Goal: Find specific page/section: Find specific page/section

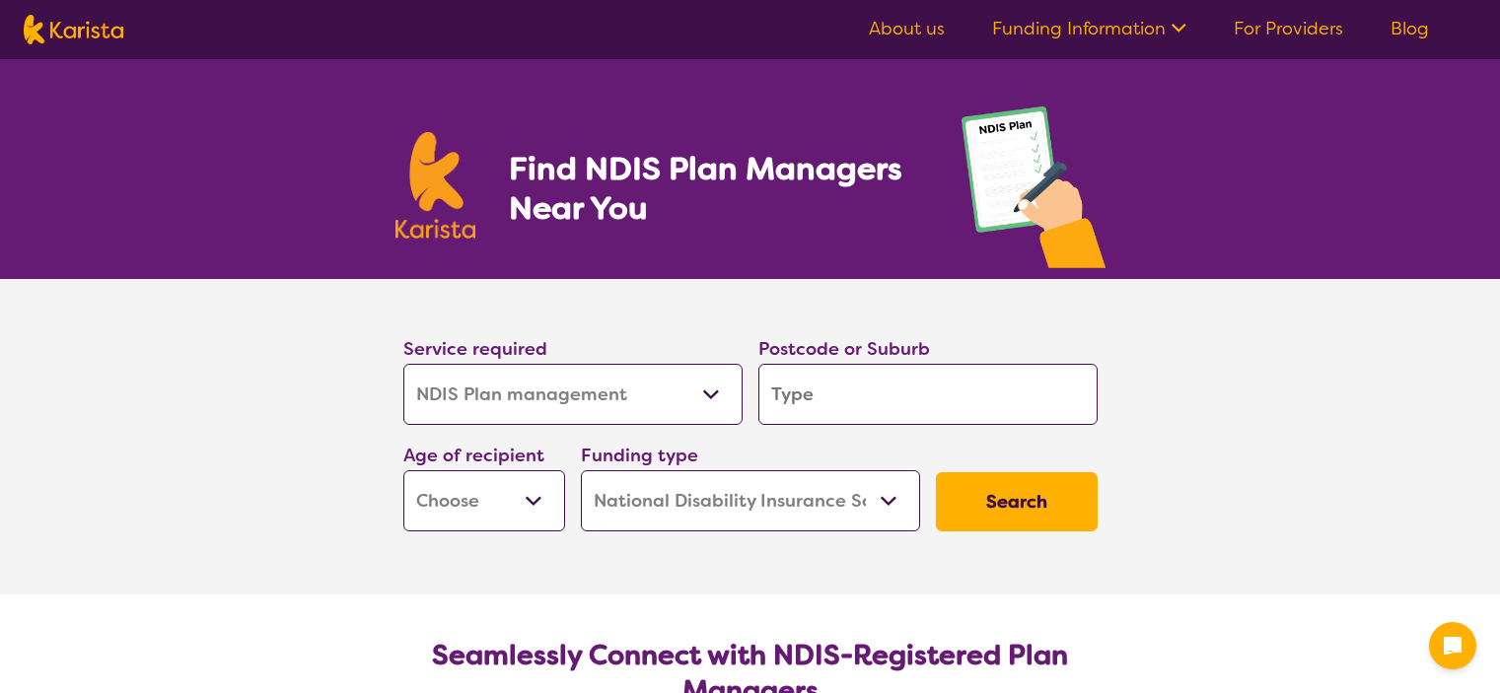
select select "NDIS Plan management"
select select "NDIS"
select select "NDIS Plan management"
select select "NDIS"
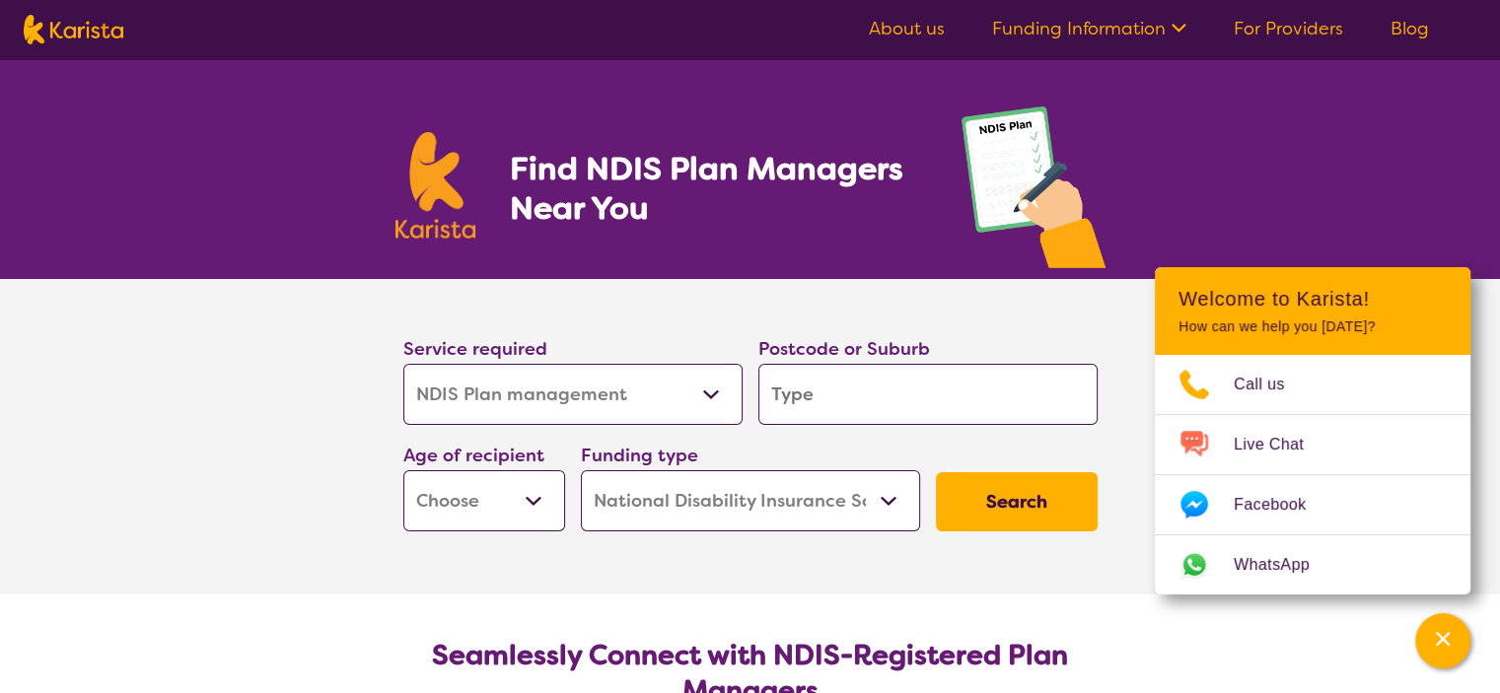
click at [103, 18] on img at bounding box center [74, 30] width 100 height 30
select select "NDIS Plan management"
select select "NDIS"
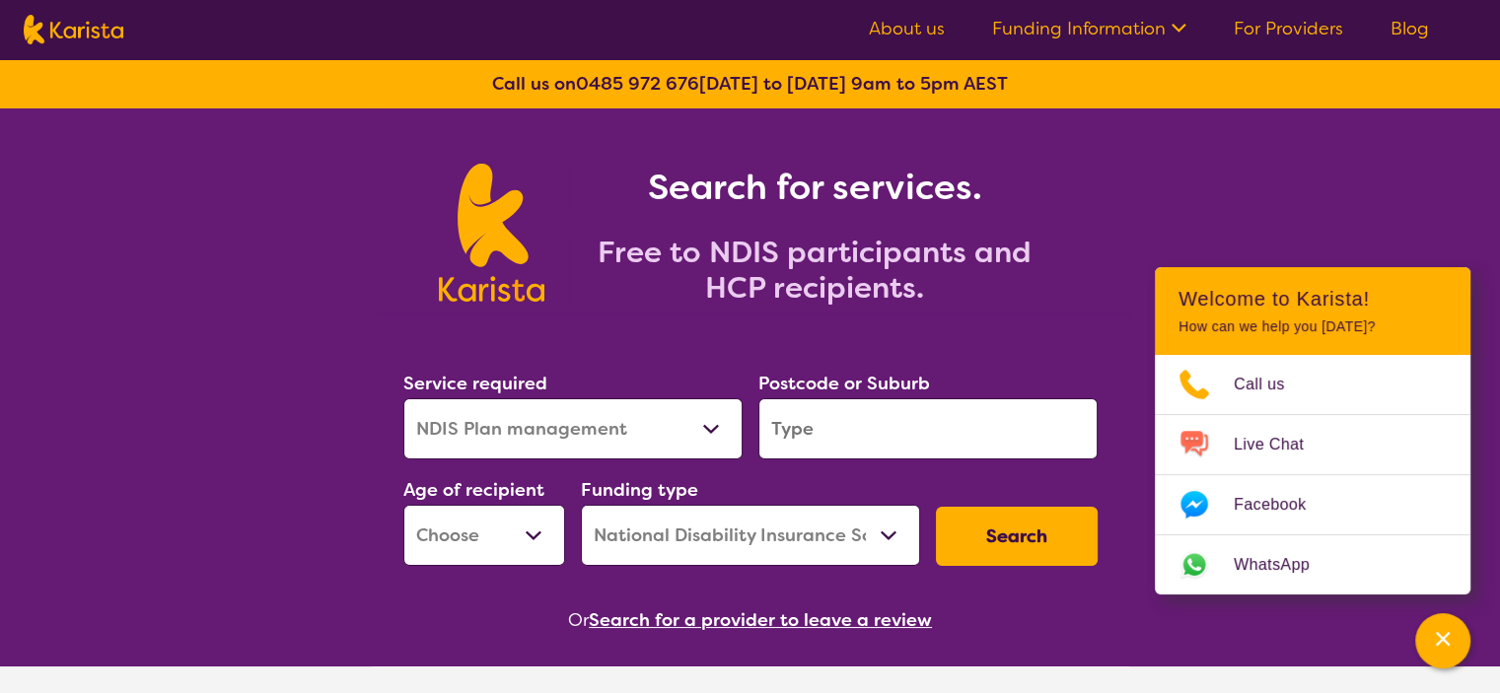
select select "NDIS Plan management"
select select "NDIS"
select select "NDIS Plan management"
select select "NDIS"
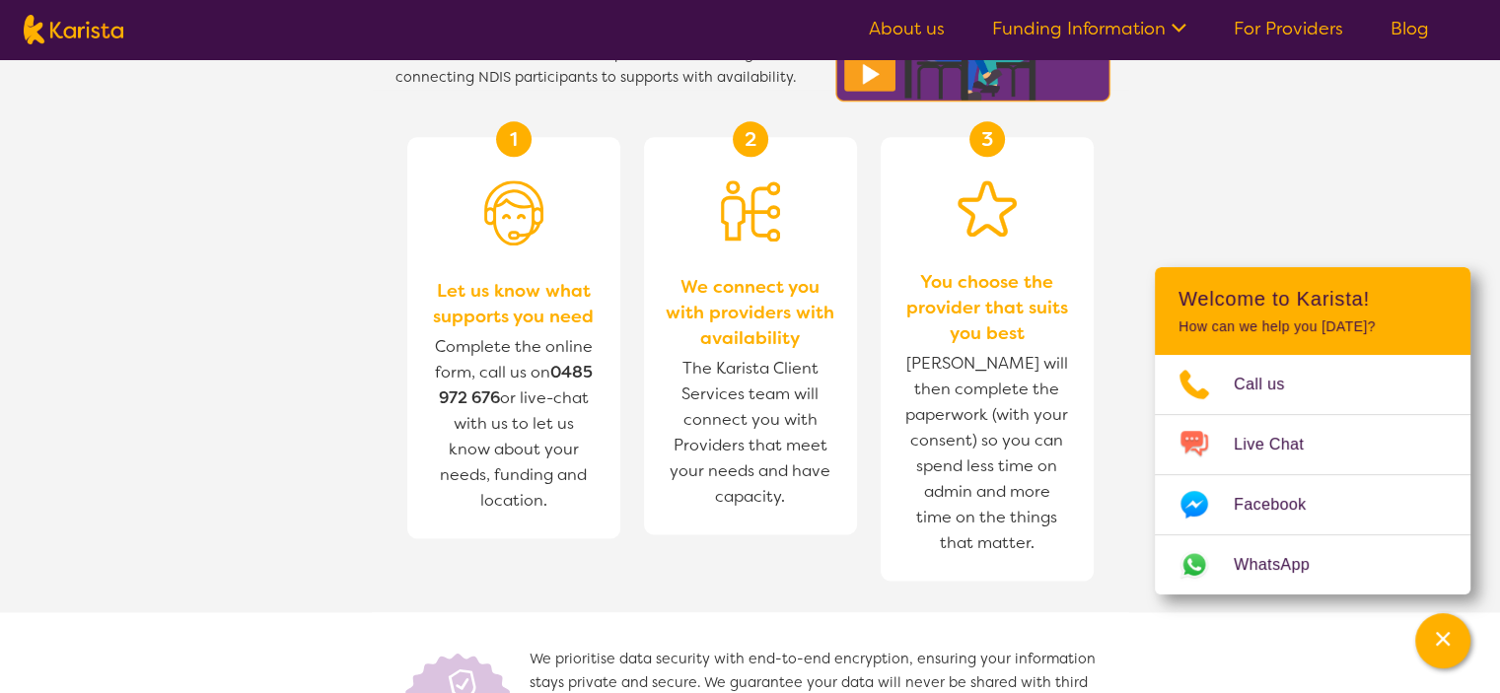
scroll to position [2170, 0]
